Goal: Task Accomplishment & Management: Manage account settings

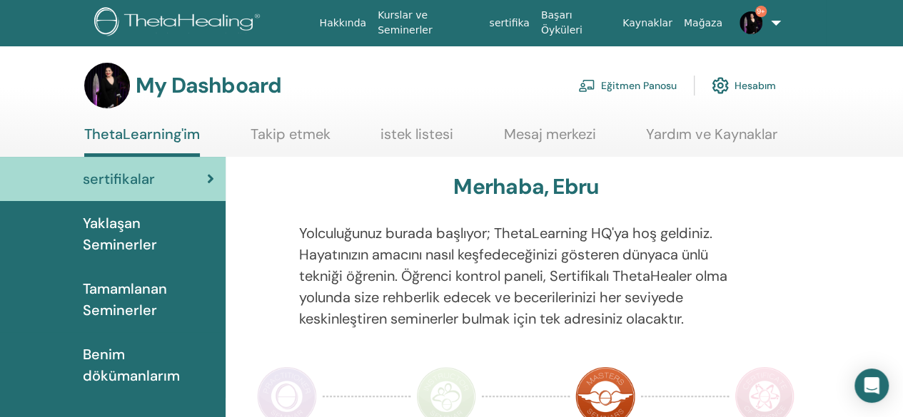
click at [662, 87] on link "Eğitmen Panosu" at bounding box center [627, 85] width 98 height 31
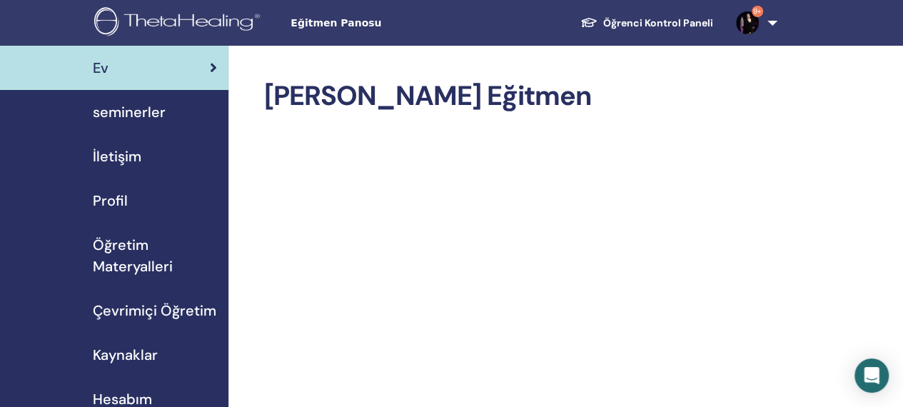
click at [148, 108] on span "seminerler" at bounding box center [129, 111] width 73 height 21
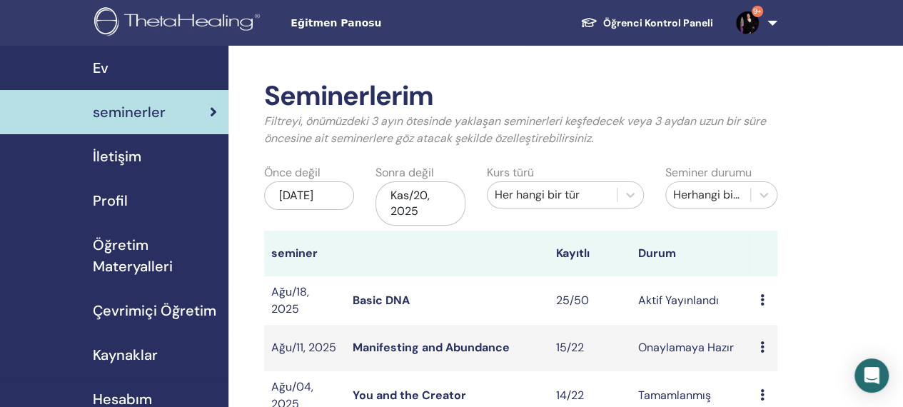
click at [392, 295] on link "Basic DNA" at bounding box center [381, 300] width 57 height 15
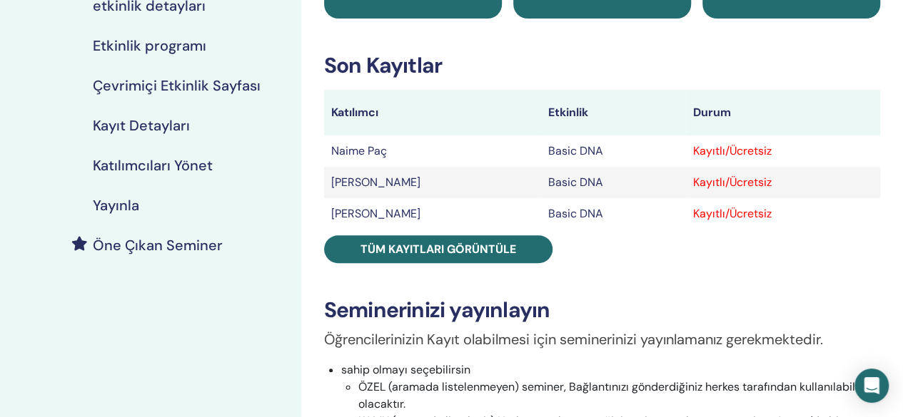
scroll to position [202, 0]
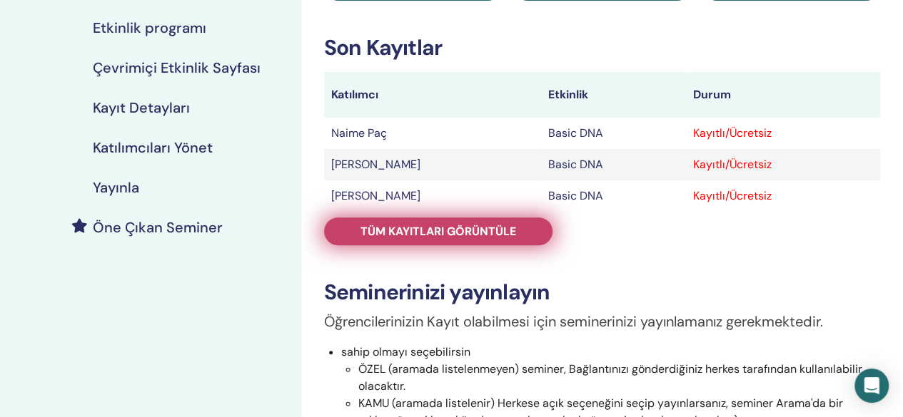
click at [465, 219] on link "Tüm kayıtları görüntüle" at bounding box center [438, 232] width 228 height 28
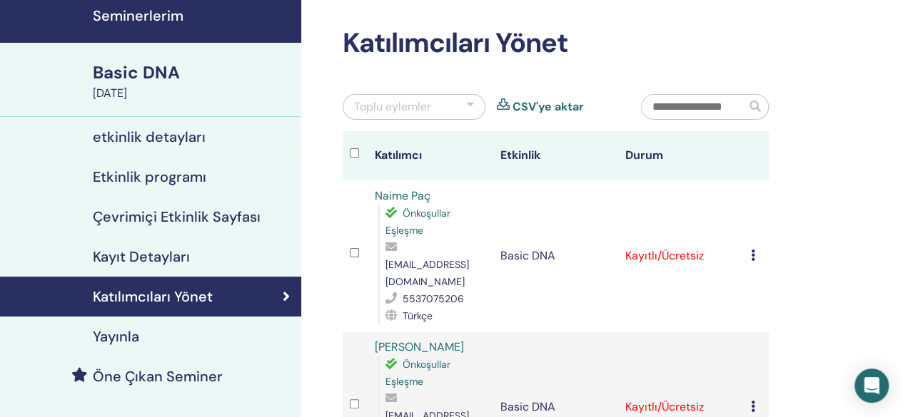
scroll to position [39, 0]
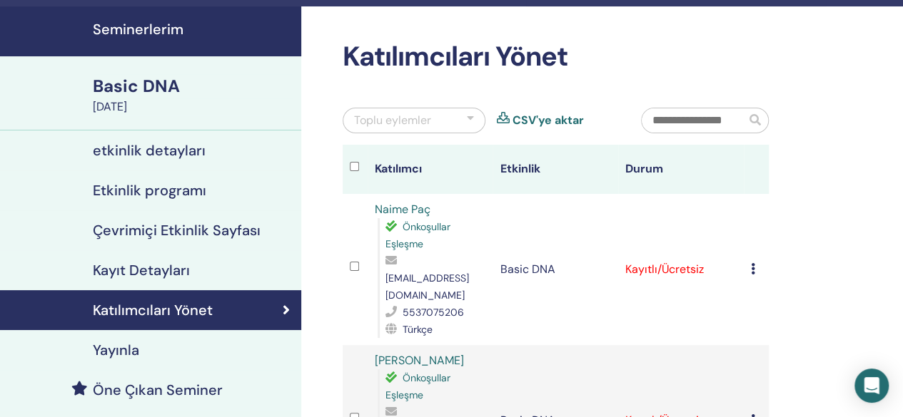
click at [476, 120] on div "Toplu eylemler" at bounding box center [414, 121] width 143 height 26
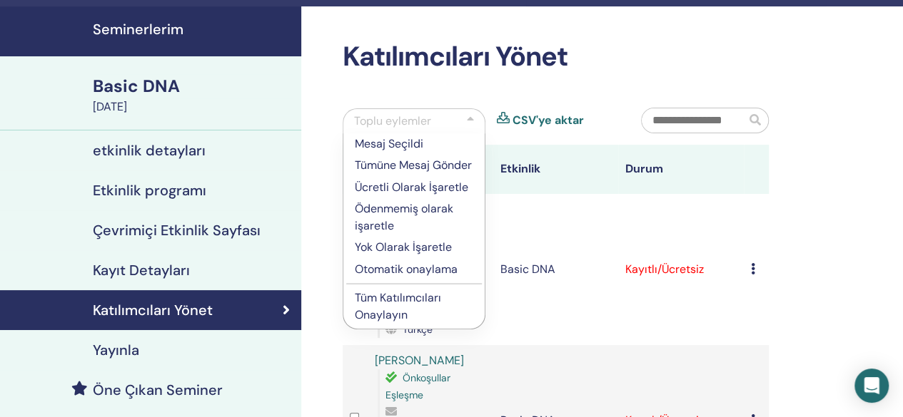
click at [444, 189] on p "Ücretli Olarak İşaretle" at bounding box center [414, 187] width 118 height 17
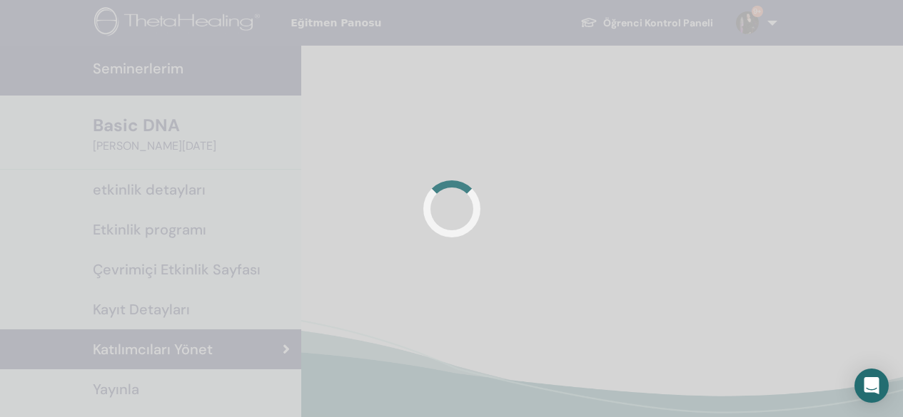
scroll to position [39, 0]
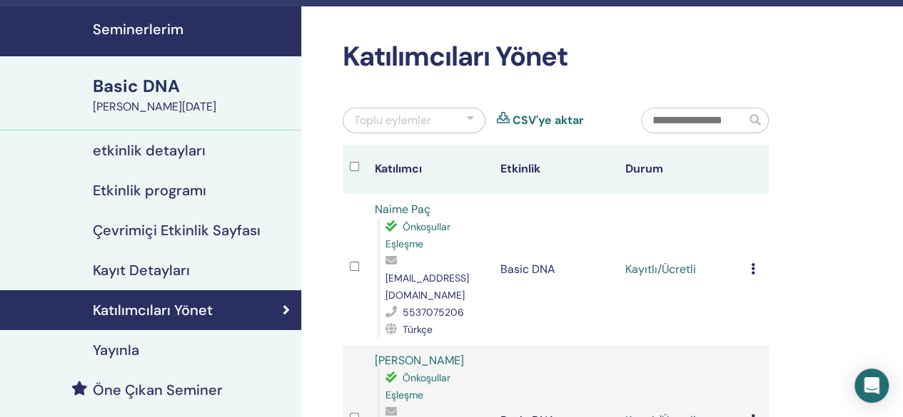
click at [467, 121] on div at bounding box center [470, 120] width 7 height 17
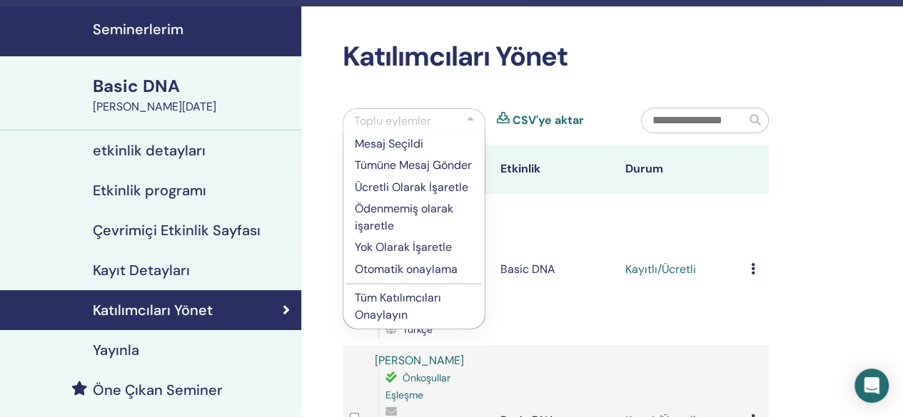
click at [427, 300] on p "Tüm Katılımcıları Onaylayın" at bounding box center [414, 307] width 118 height 34
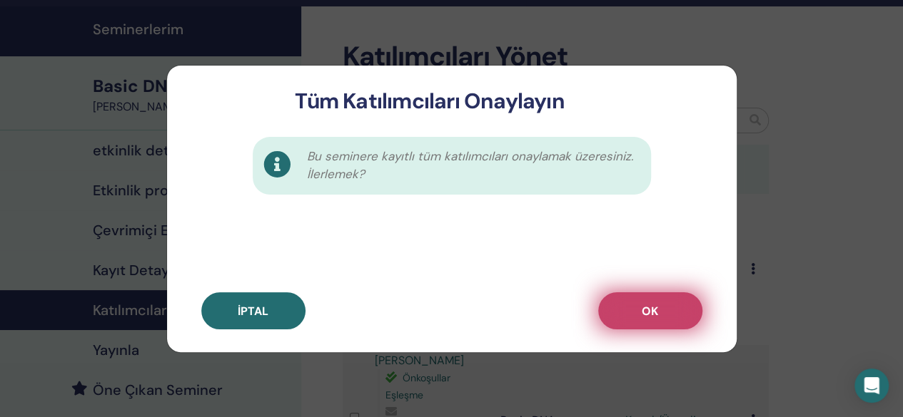
click at [630, 304] on button "OK" at bounding box center [650, 311] width 104 height 37
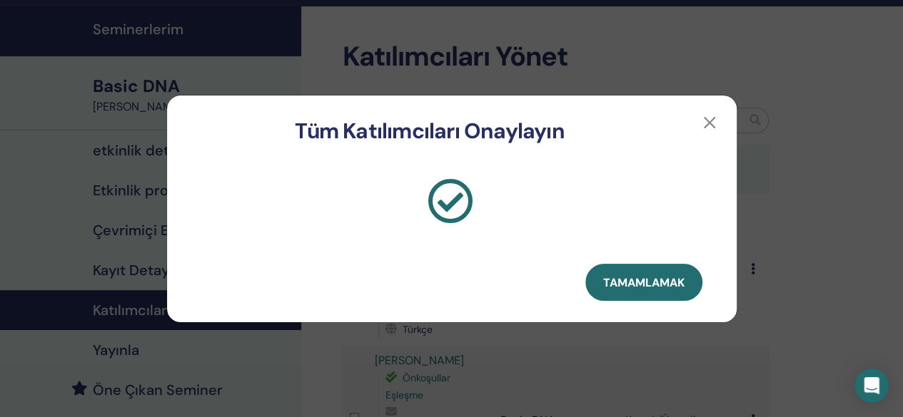
click at [609, 293] on button "Tamamlamak" at bounding box center [643, 282] width 117 height 37
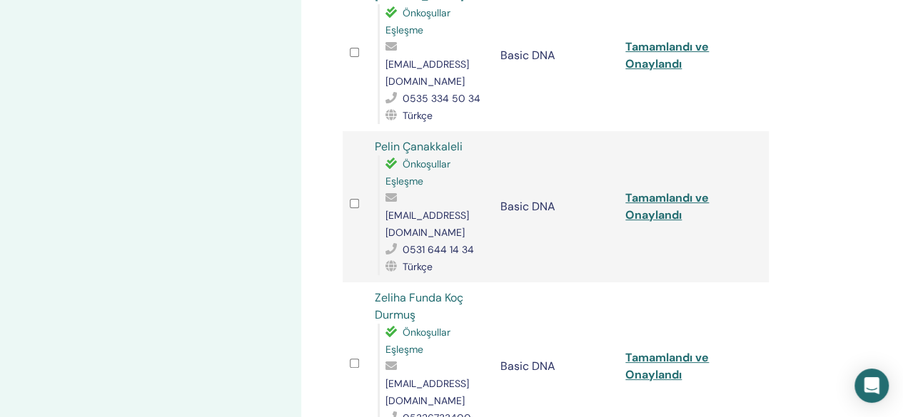
scroll to position [2721, 0]
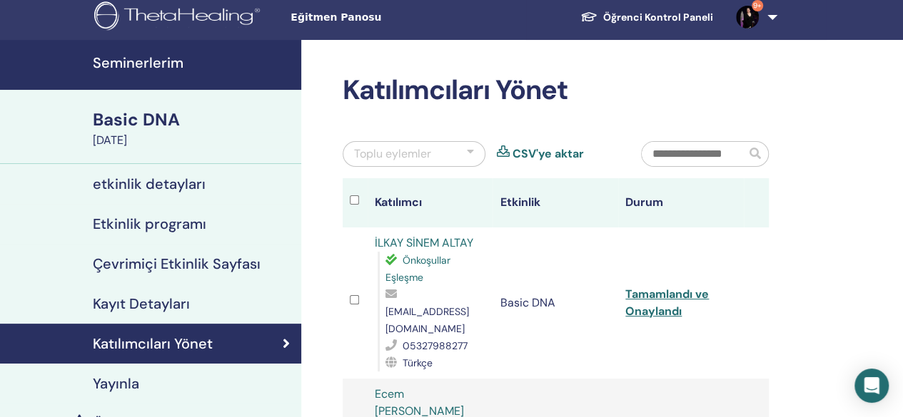
scroll to position [0, 0]
